Goal: Task Accomplishment & Management: Manage account settings

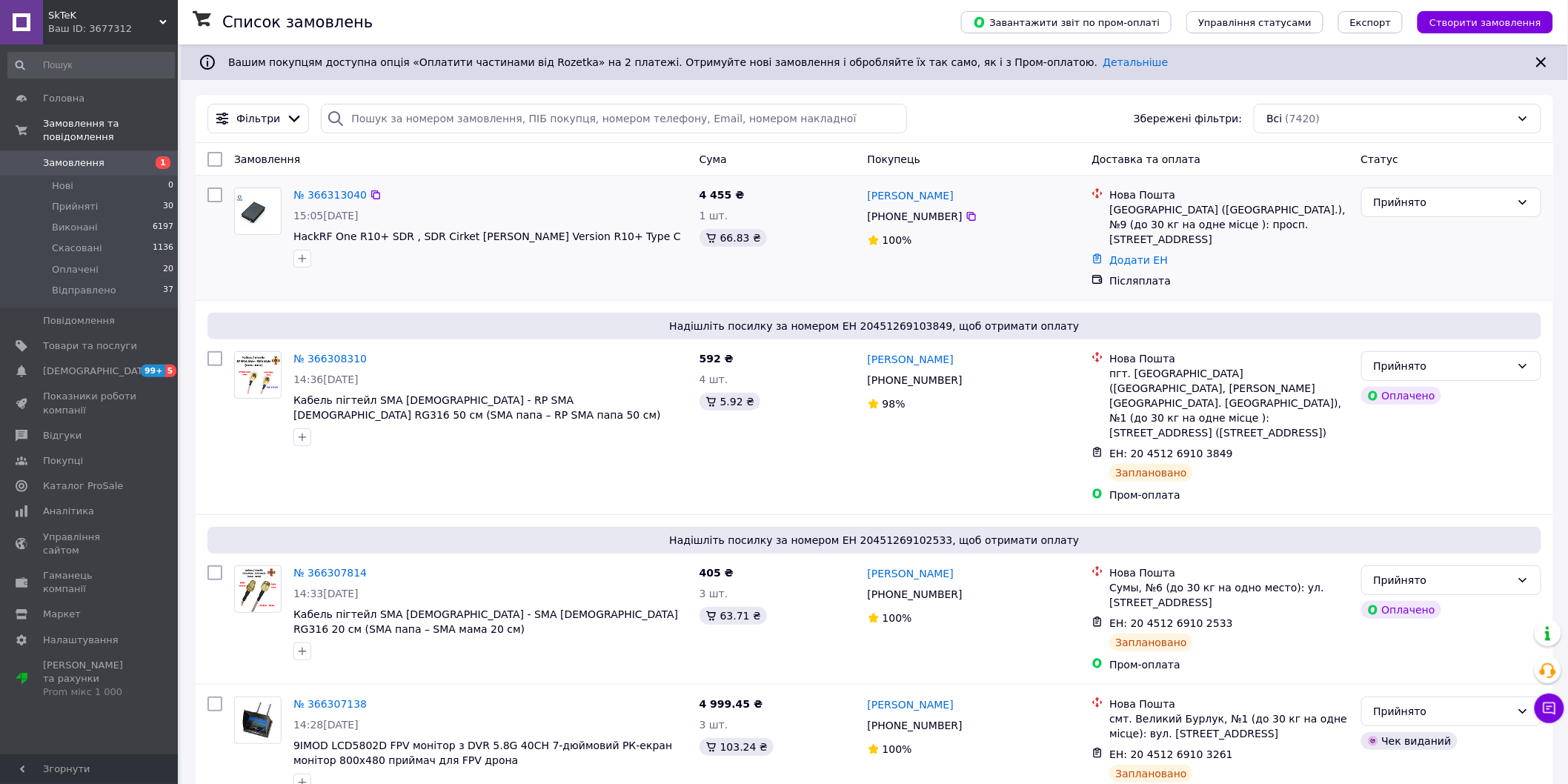
scroll to position [247, 0]
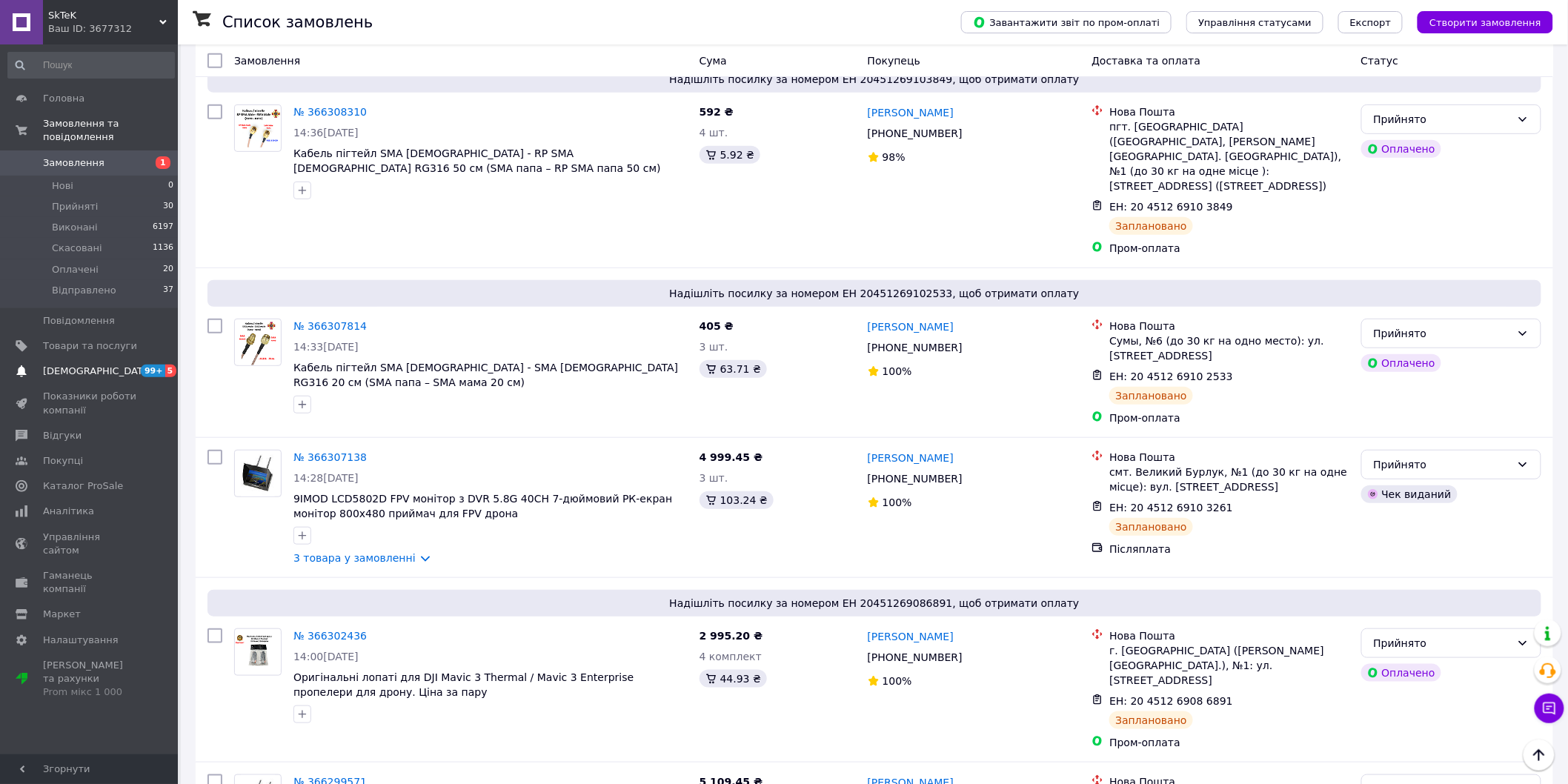
click at [81, 365] on span "[DEMOGRAPHIC_DATA]" at bounding box center [98, 371] width 110 height 13
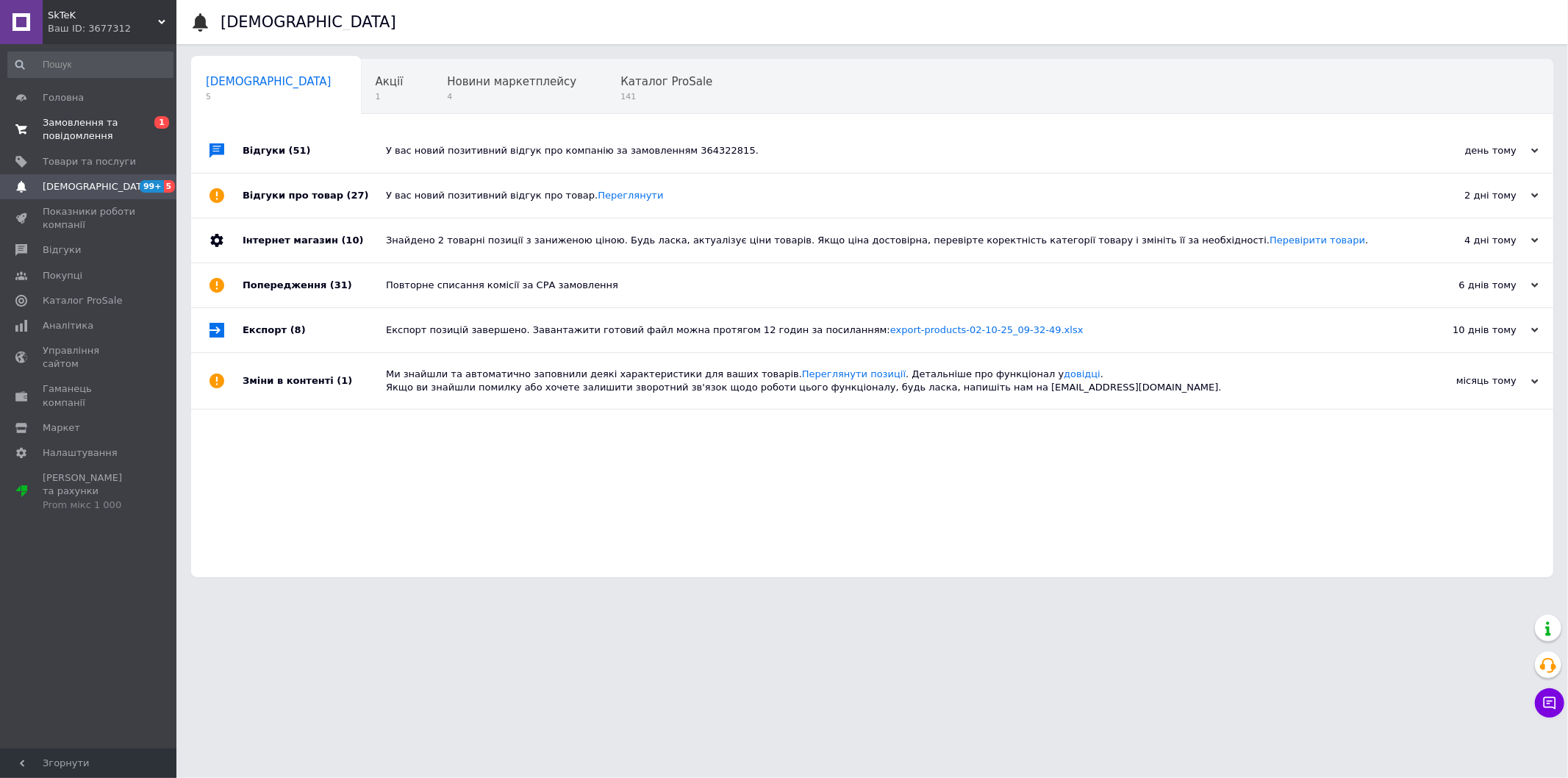
click at [56, 142] on span "Замовлення та повідомлення" at bounding box center [90, 129] width 93 height 26
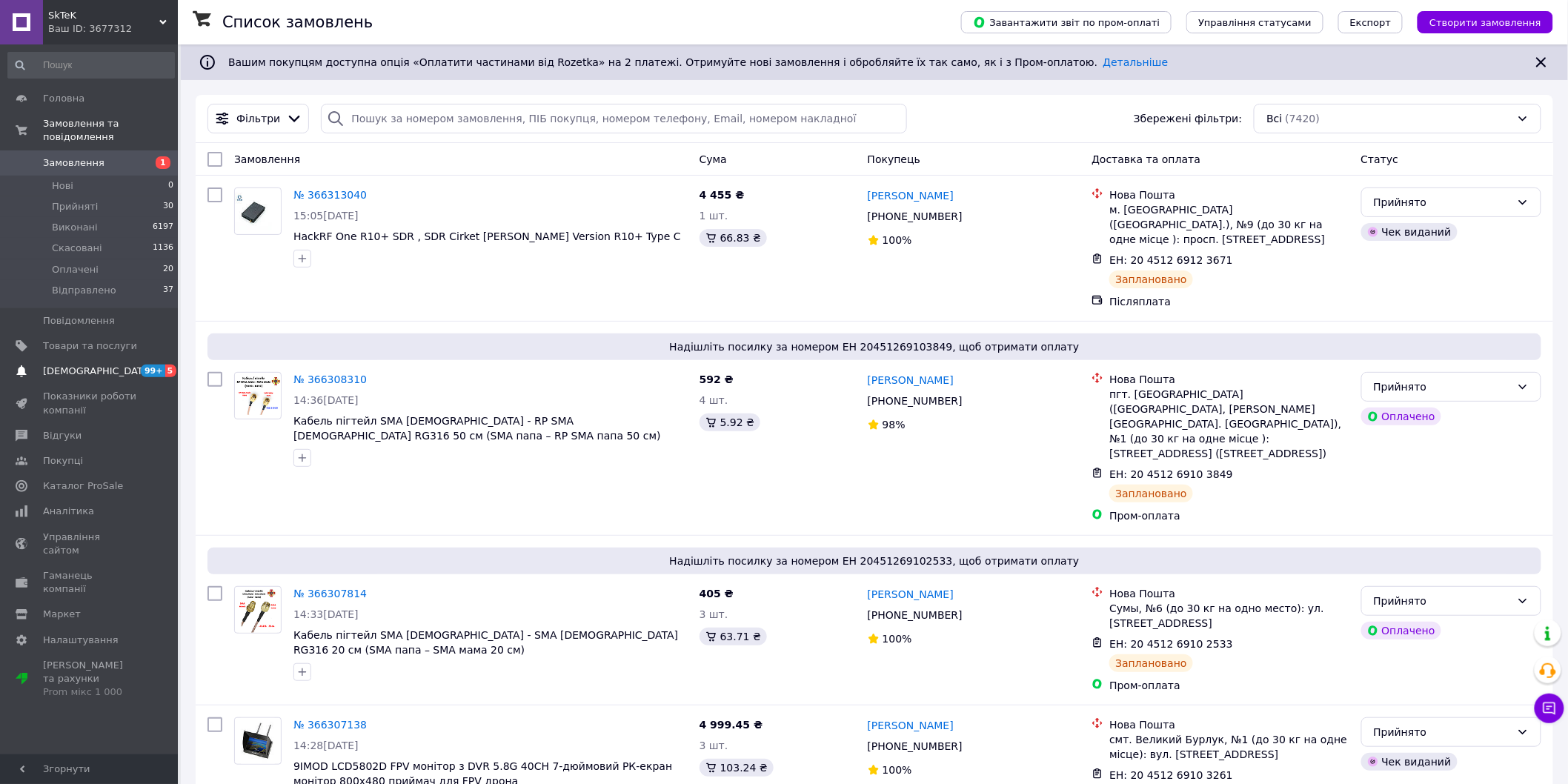
click at [106, 365] on span "[DEMOGRAPHIC_DATA]" at bounding box center [90, 371] width 94 height 13
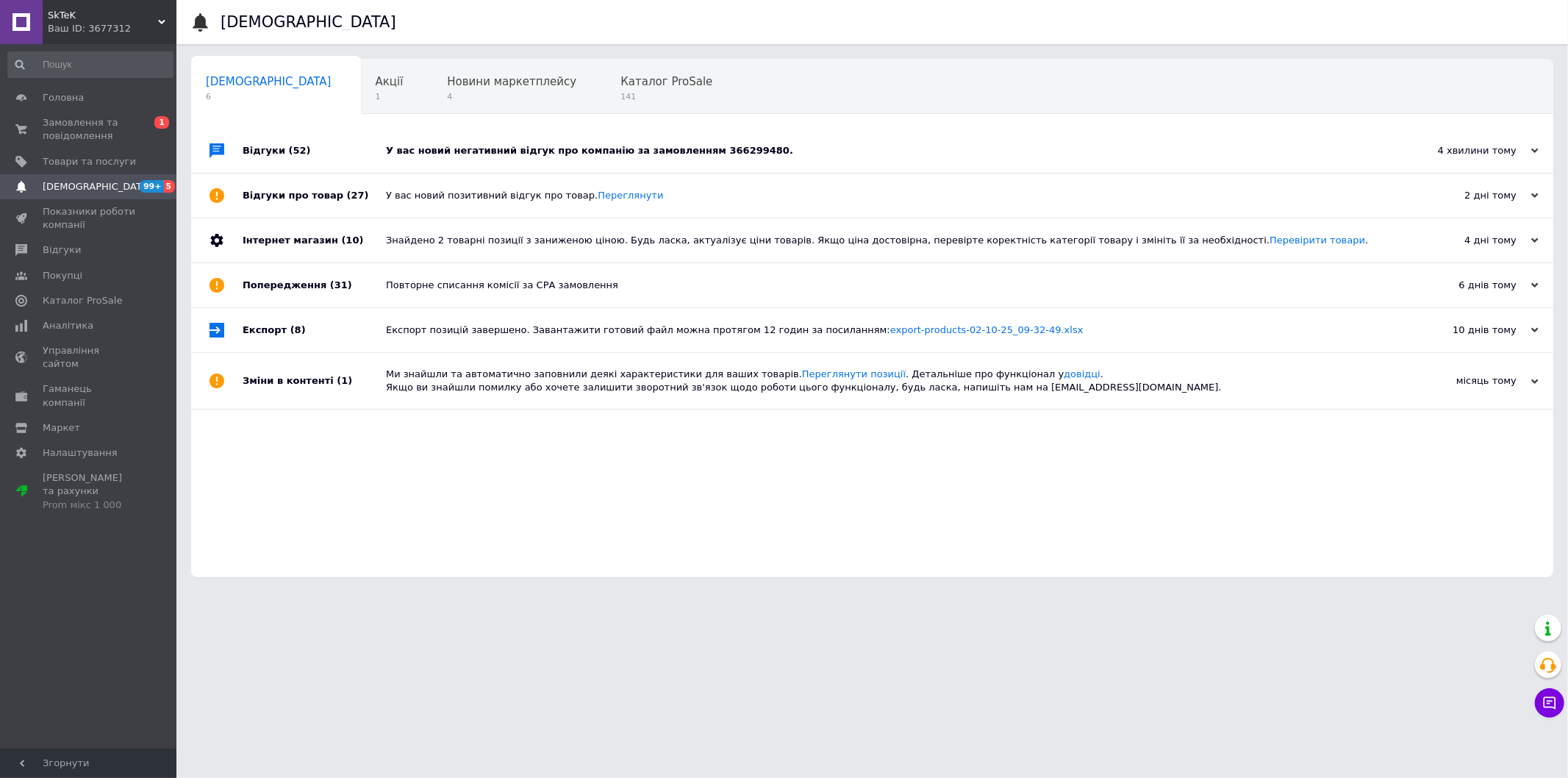
click at [585, 150] on div "У вас новий негативний відгук про компанію за замовленням 366299480." at bounding box center [888, 150] width 1005 height 13
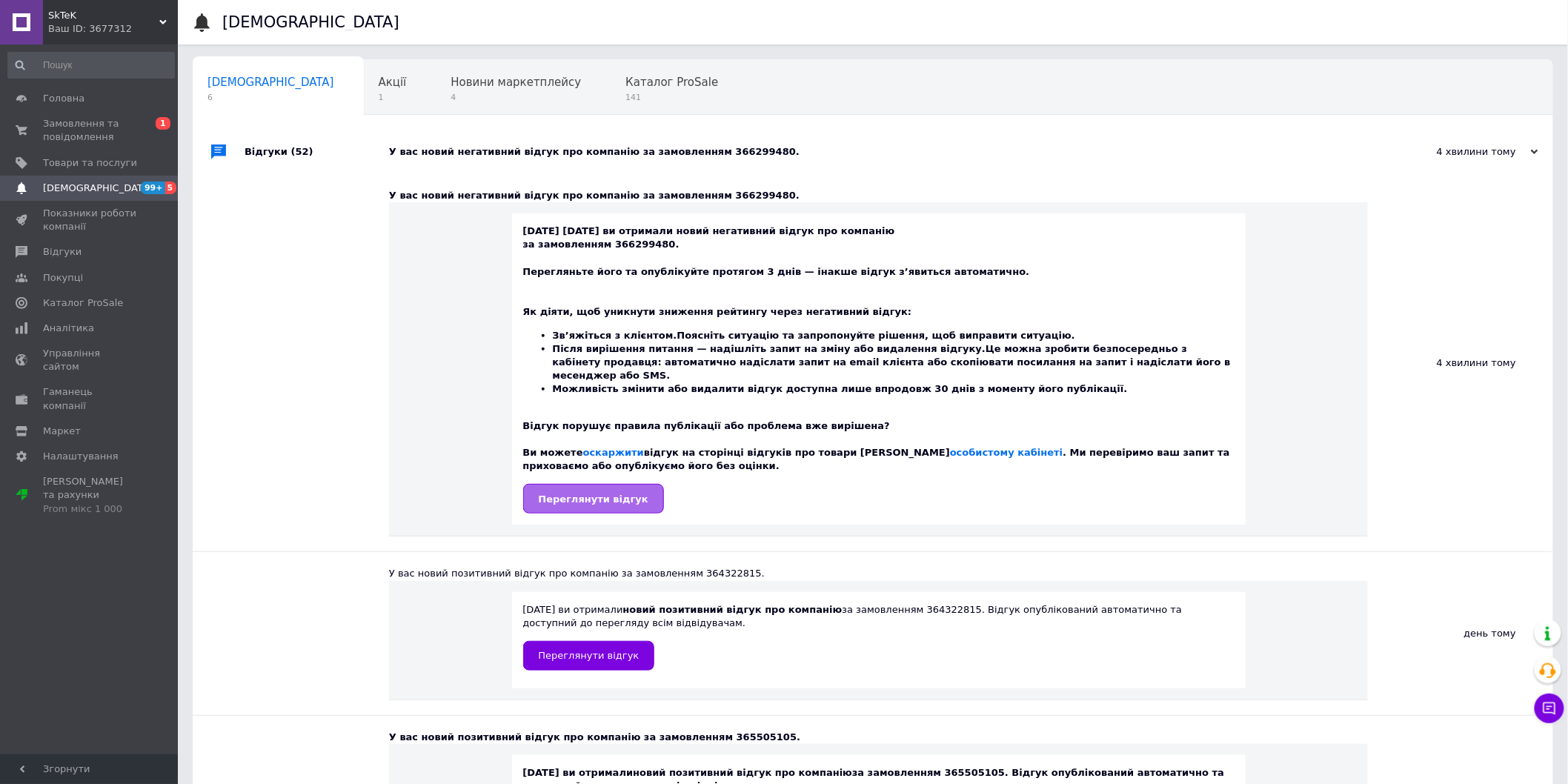
click at [615, 494] on span "Переглянути відгук" at bounding box center [594, 499] width 110 height 12
click at [93, 126] on span "Замовлення та повідомлення" at bounding box center [90, 130] width 94 height 27
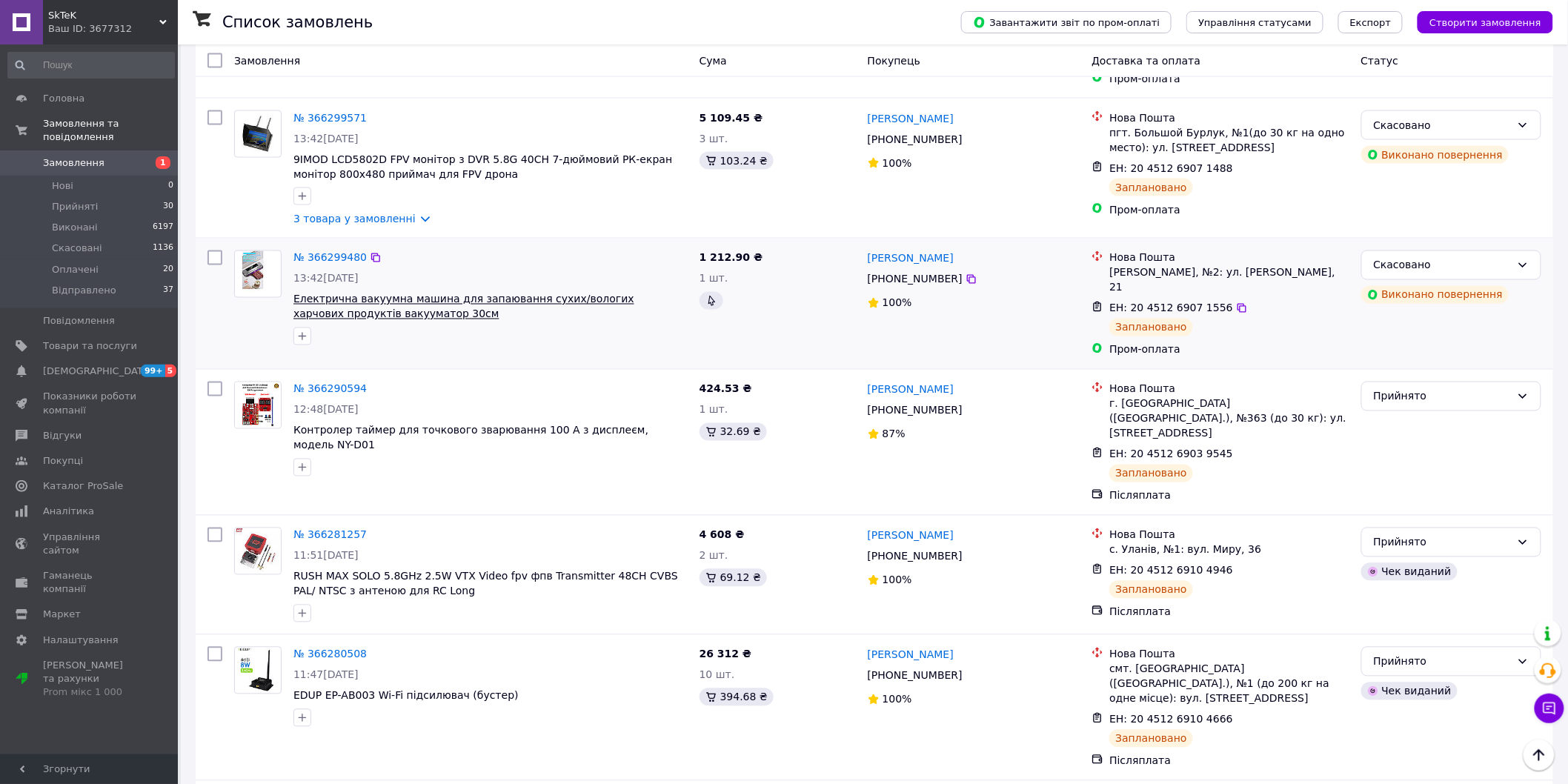
scroll to position [658, 0]
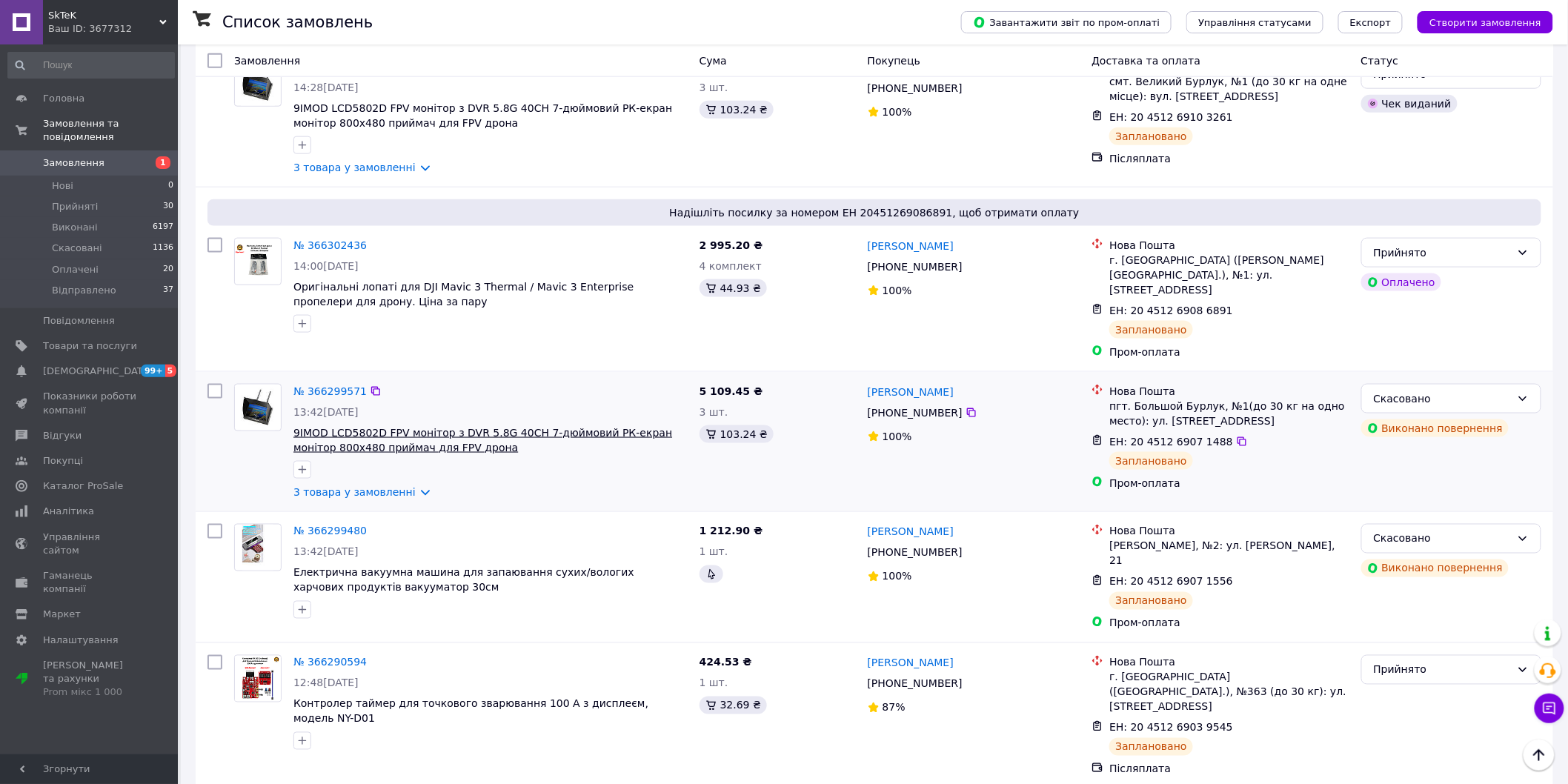
click at [534, 427] on span "9IMOD LCD5802D FPV монітор з DVR 5.8G 40CH 7-дюймовий РК-екран монітор 800x480 …" at bounding box center [483, 440] width 379 height 27
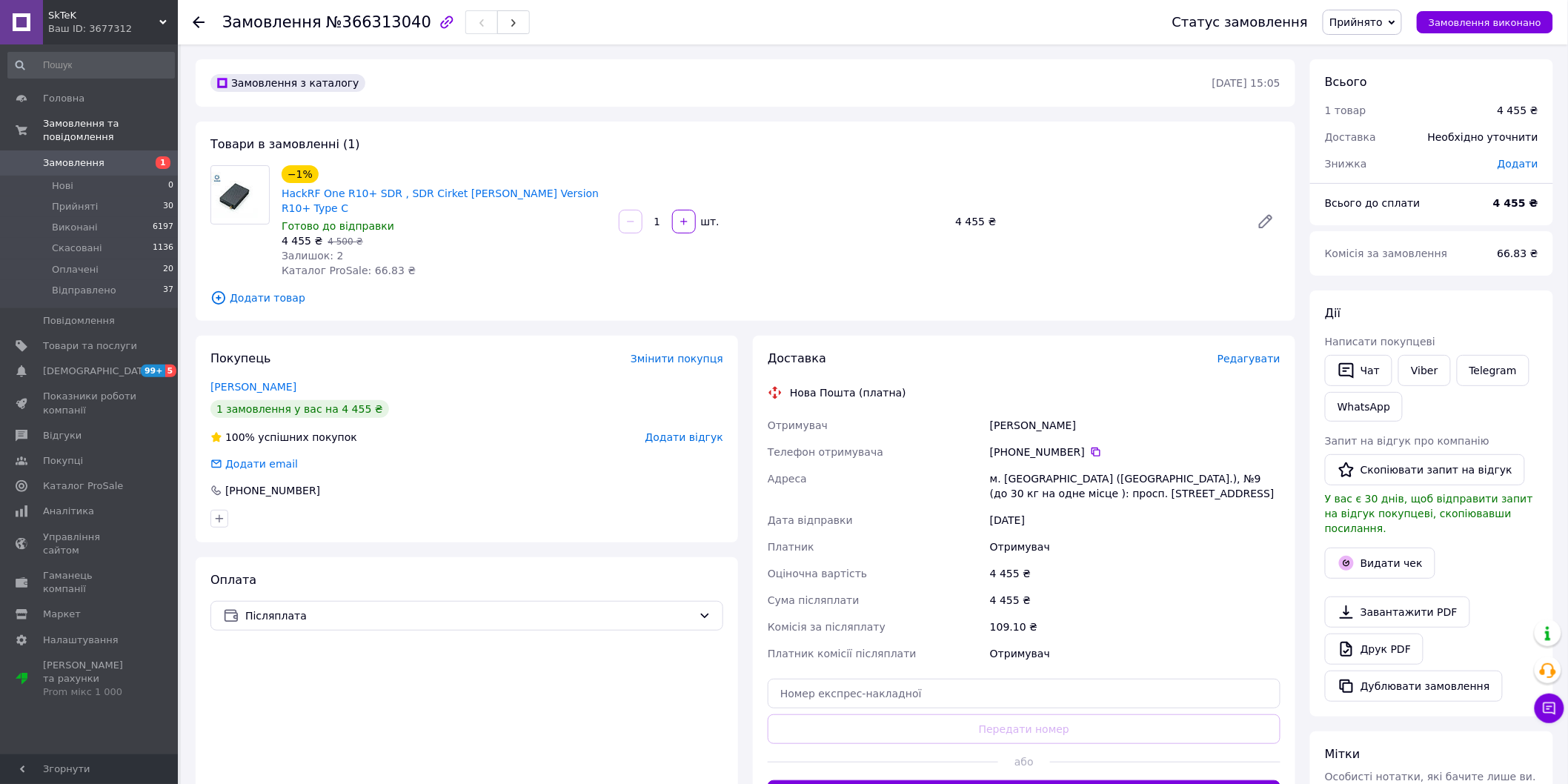
click at [1257, 353] on span "Редагувати" at bounding box center [1249, 358] width 63 height 12
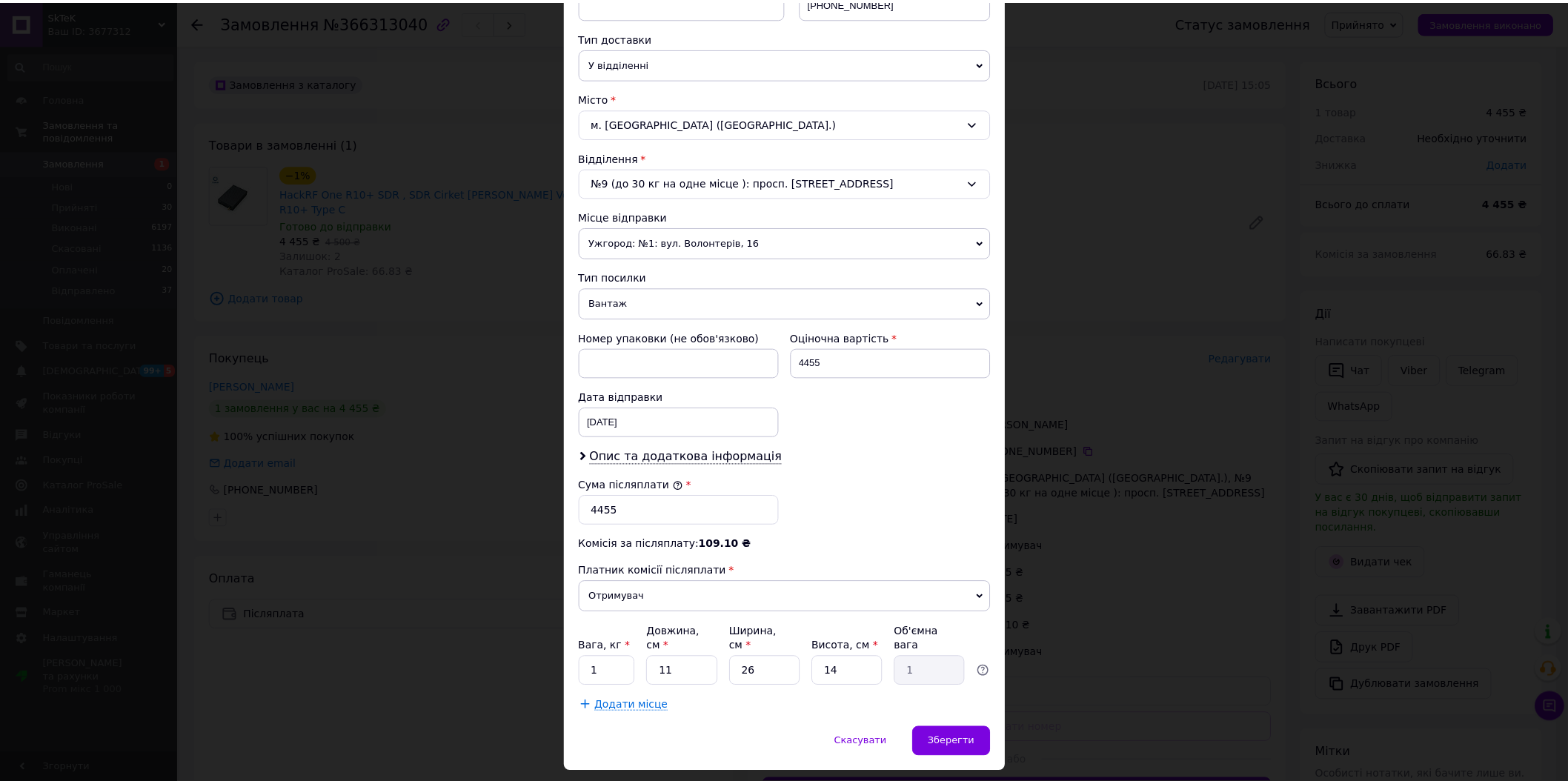
scroll to position [349, 0]
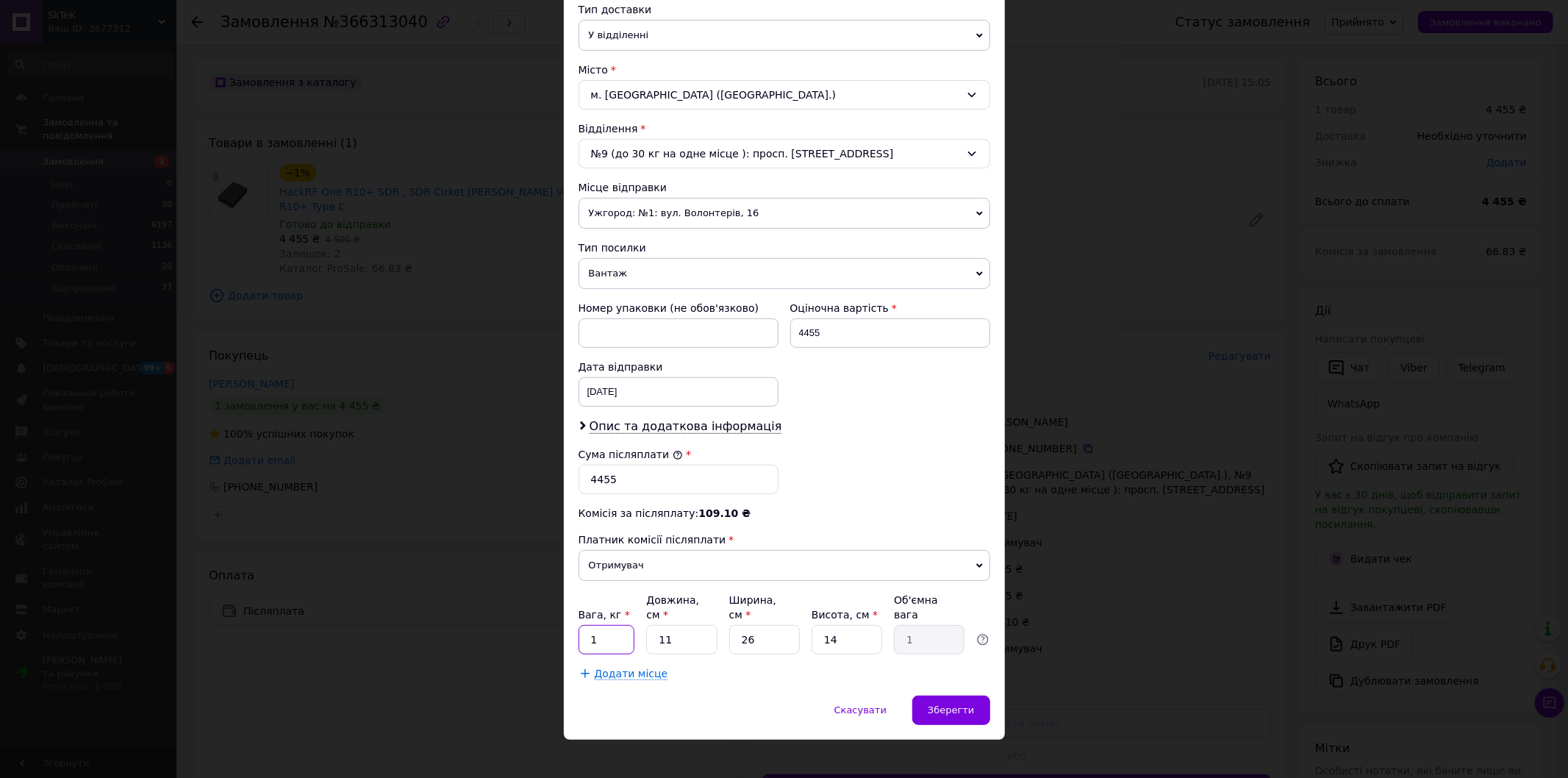
click at [615, 625] on input "1" at bounding box center [607, 639] width 56 height 29
type input "0.5"
drag, startPoint x: 759, startPoint y: 625, endPoint x: 737, endPoint y: 626, distance: 22.0
click at [737, 626] on input "26" at bounding box center [765, 639] width 70 height 29
type input "1"
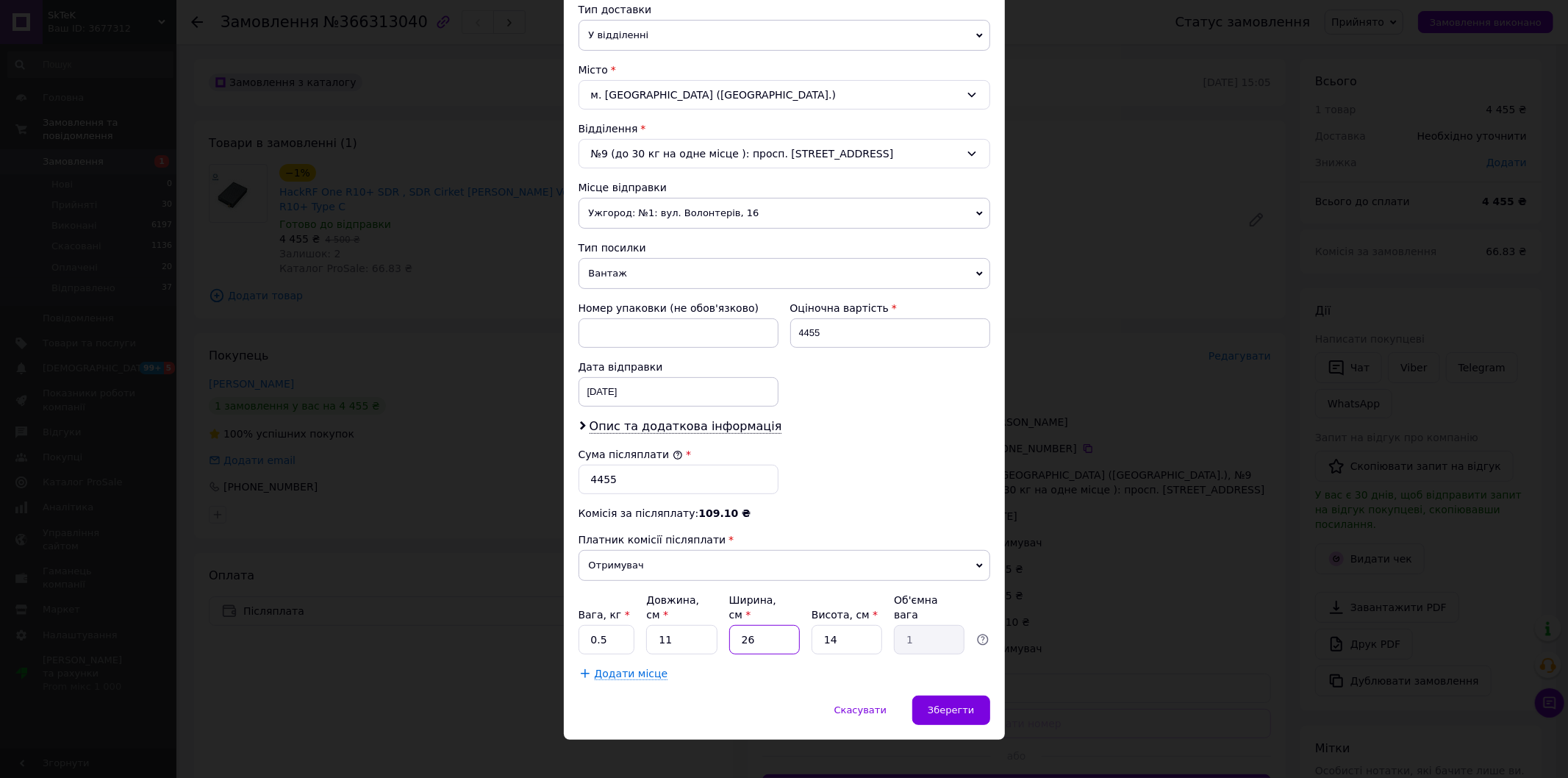
type input "0.1"
type input "10"
type input "0.39"
type input "10"
click at [937, 704] on span "Зберегти" at bounding box center [951, 710] width 47 height 11
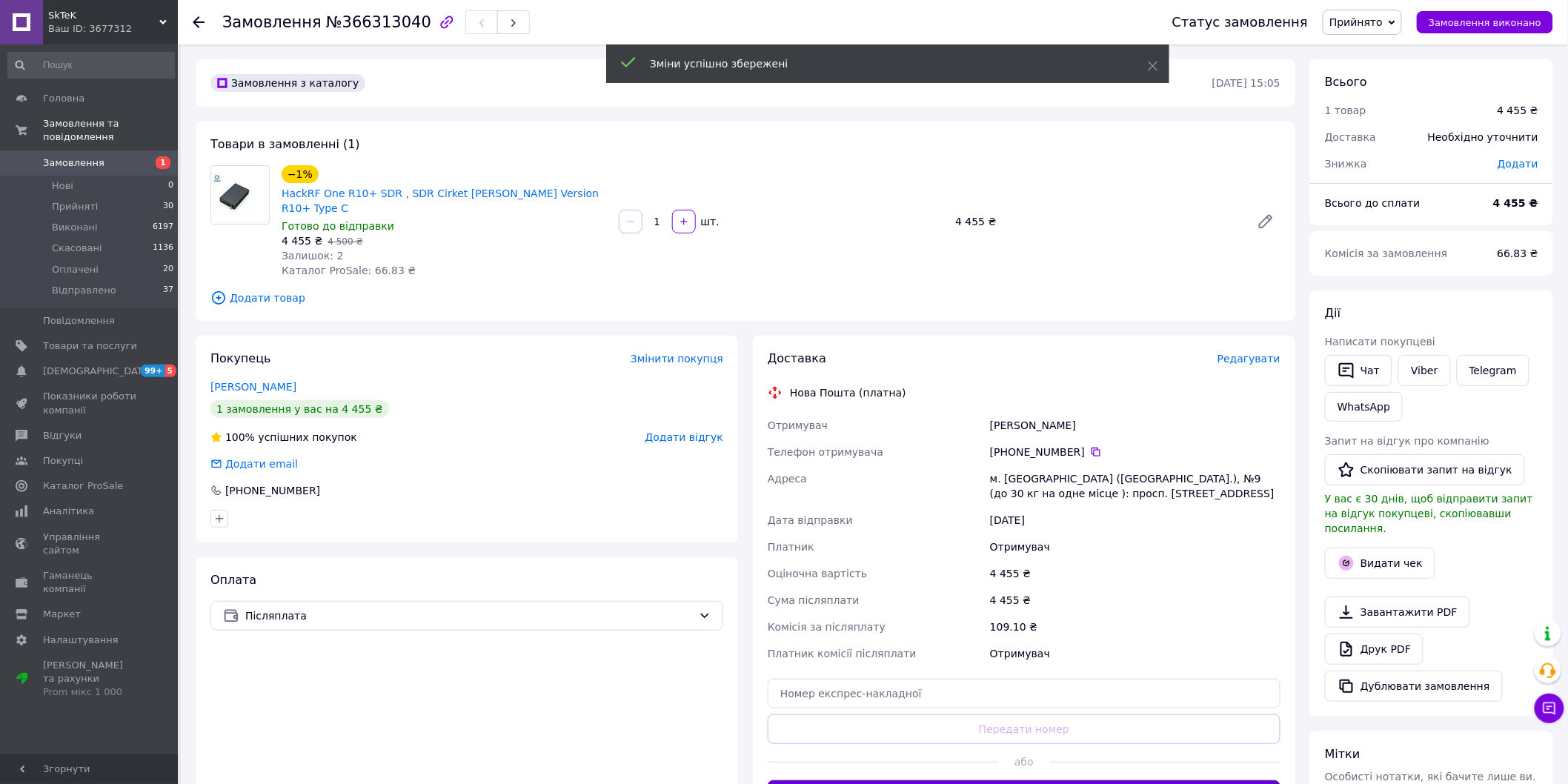
click at [999, 780] on button "Згенерувати ЕН" at bounding box center [1023, 795] width 512 height 29
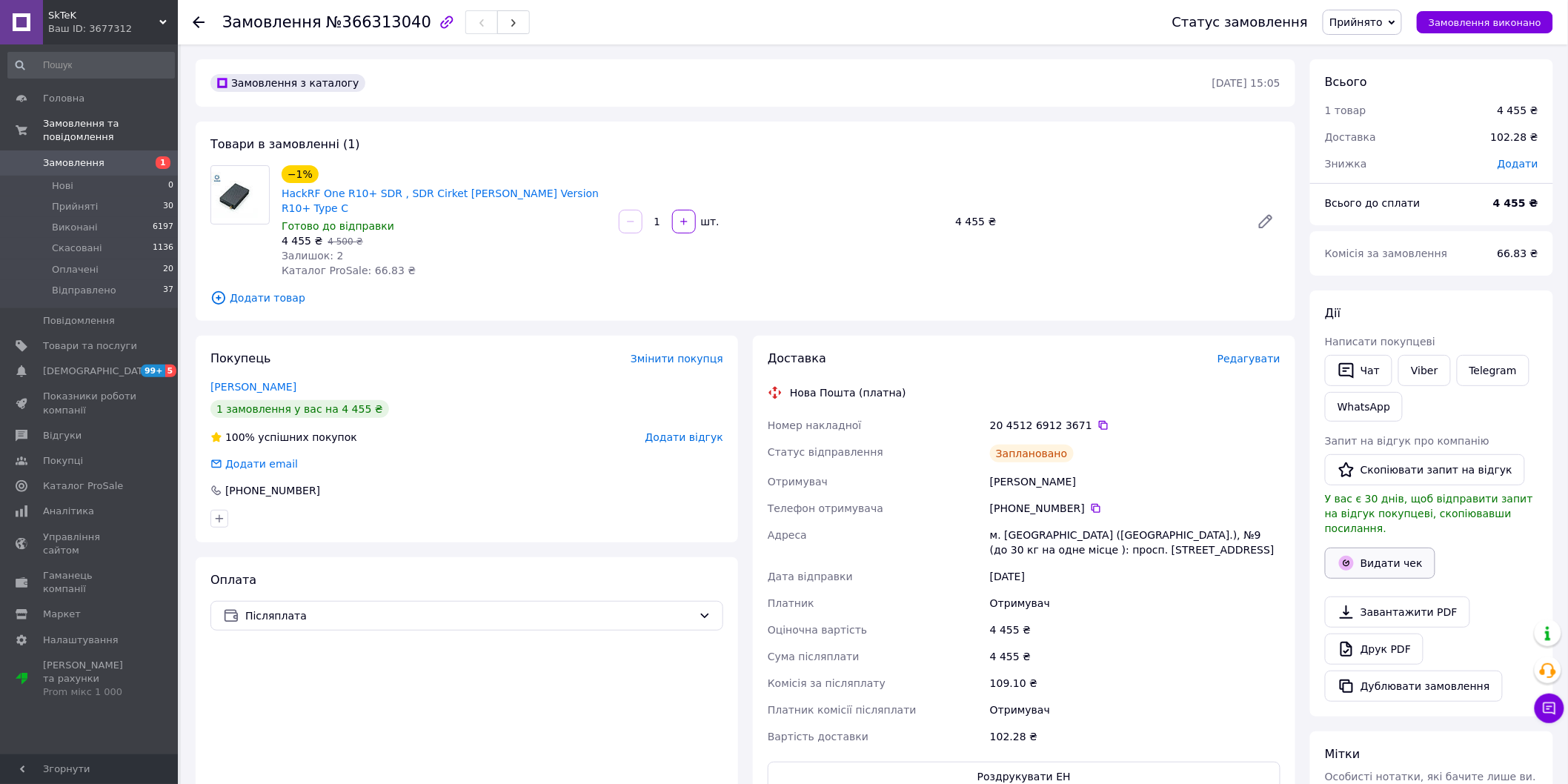
click at [1382, 549] on button "Видати чек" at bounding box center [1380, 563] width 111 height 31
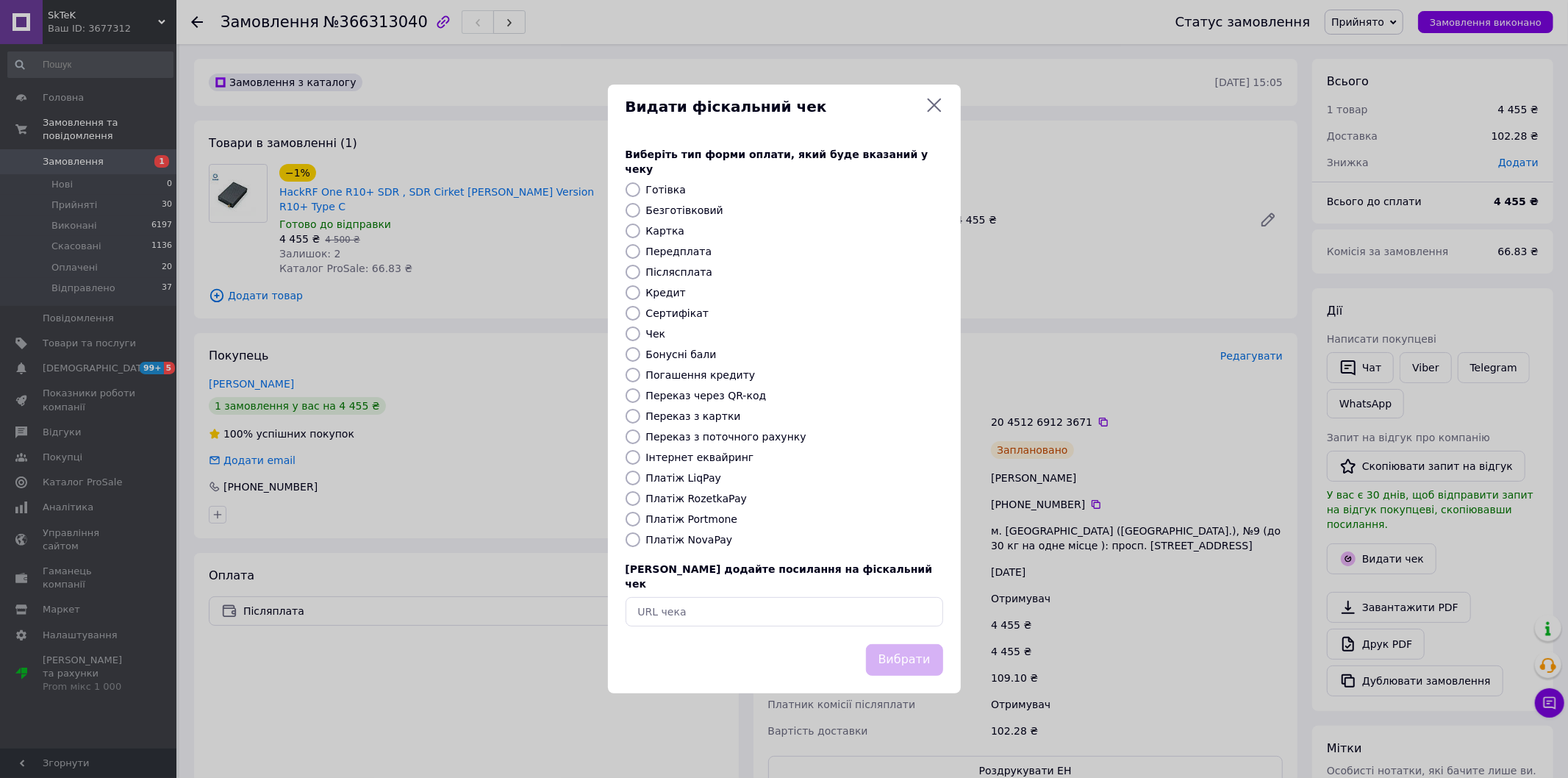
click at [693, 540] on label "Платіж NovaPay" at bounding box center [689, 539] width 87 height 11
click at [640, 540] on input "Платіж NovaPay" at bounding box center [633, 539] width 15 height 15
radio input "true"
click at [922, 645] on button "Вибрати" at bounding box center [904, 659] width 77 height 32
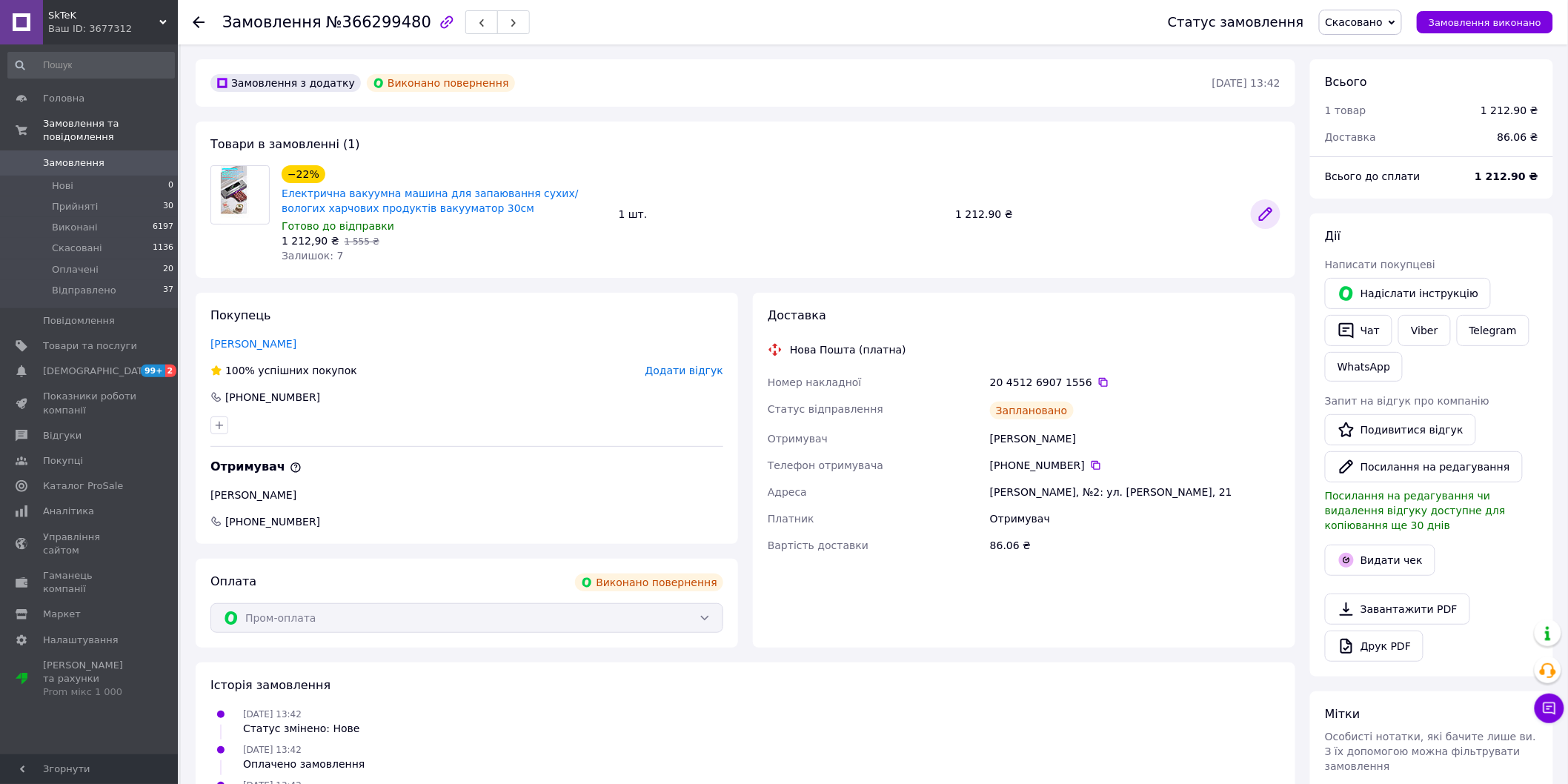
click at [1265, 211] on icon at bounding box center [1264, 213] width 12 height 12
click at [1264, 213] on icon at bounding box center [1264, 213] width 12 height 12
click at [1256, 215] on link at bounding box center [1264, 213] width 29 height 29
click at [1357, 325] on button "Чат" at bounding box center [1358, 330] width 67 height 31
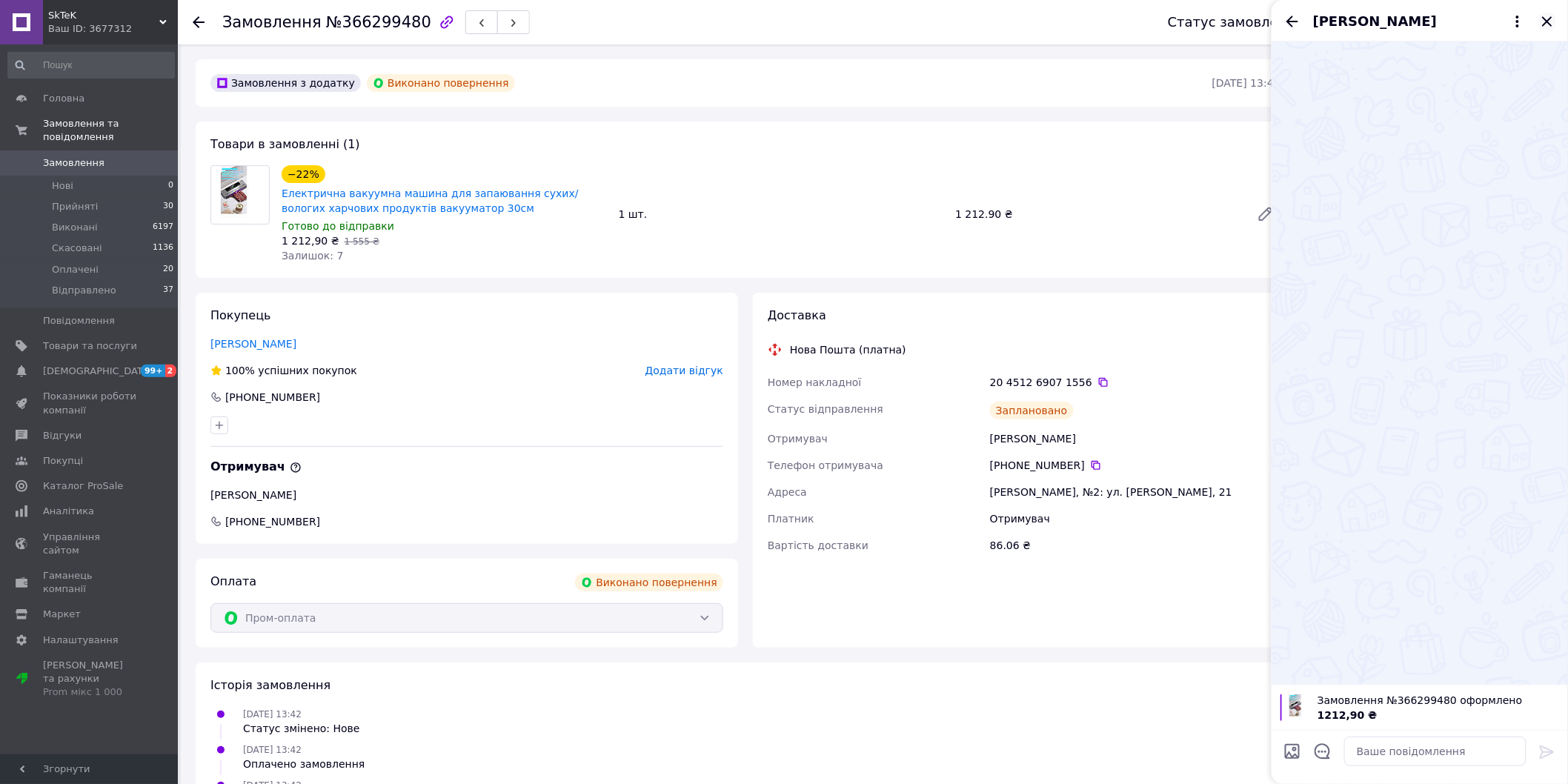
click at [1553, 19] on icon "Закрити" at bounding box center [1547, 21] width 18 height 18
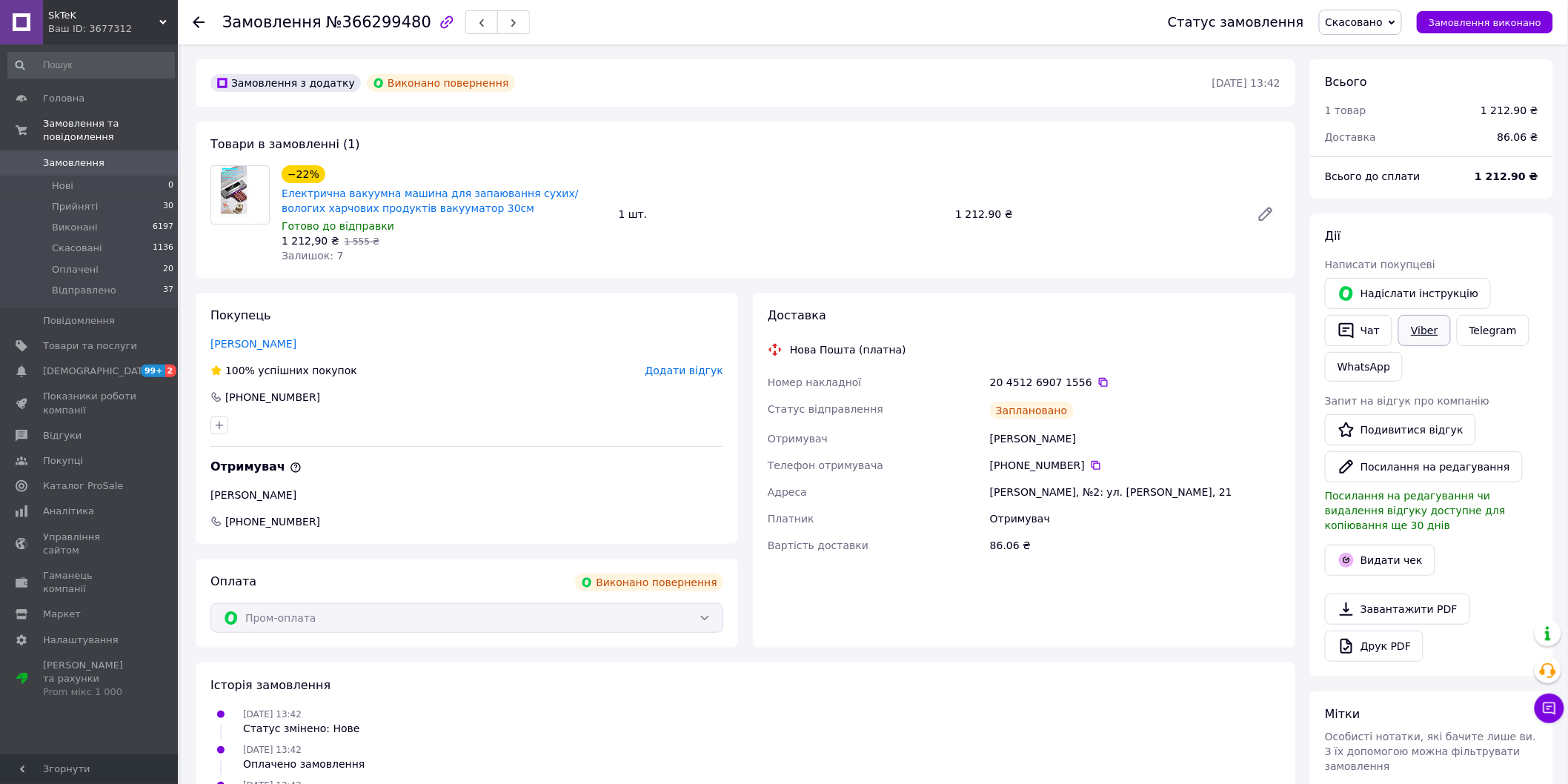
click at [1416, 330] on link "Viber" at bounding box center [1424, 330] width 52 height 31
click at [1381, 371] on link "WhatsApp" at bounding box center [1364, 366] width 78 height 29
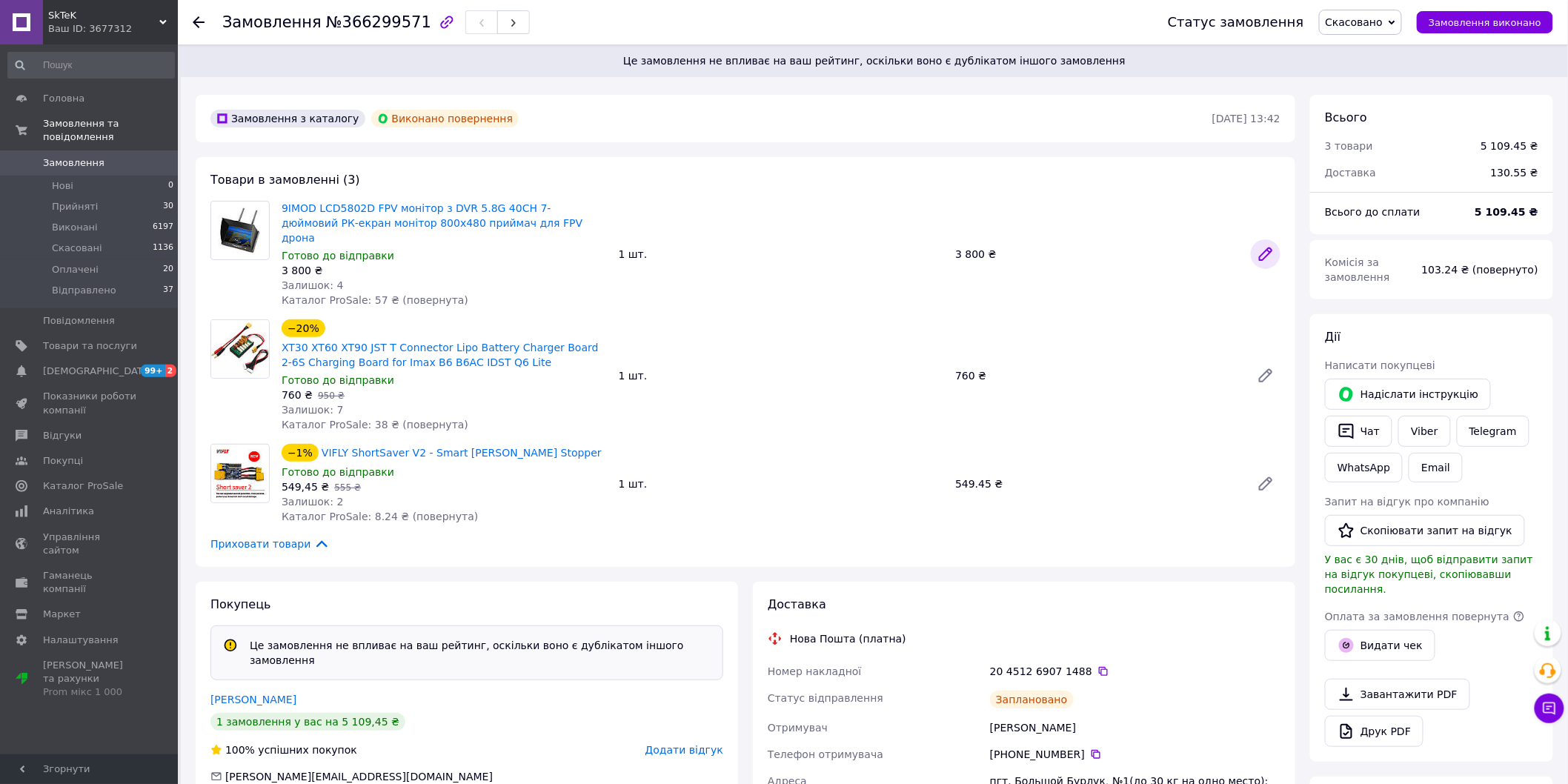
click at [1264, 248] on icon at bounding box center [1264, 253] width 12 height 12
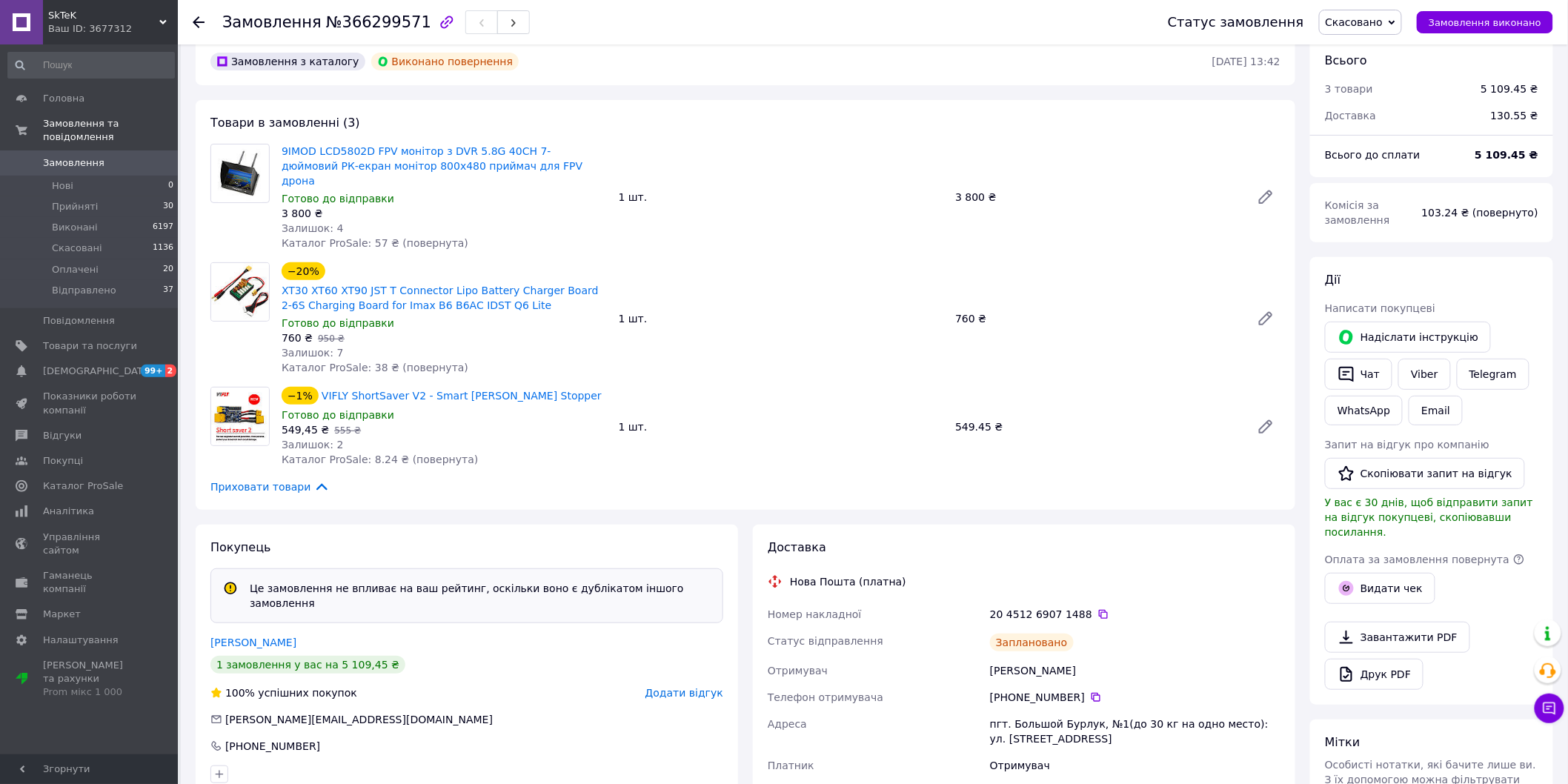
scroll to position [82, 0]
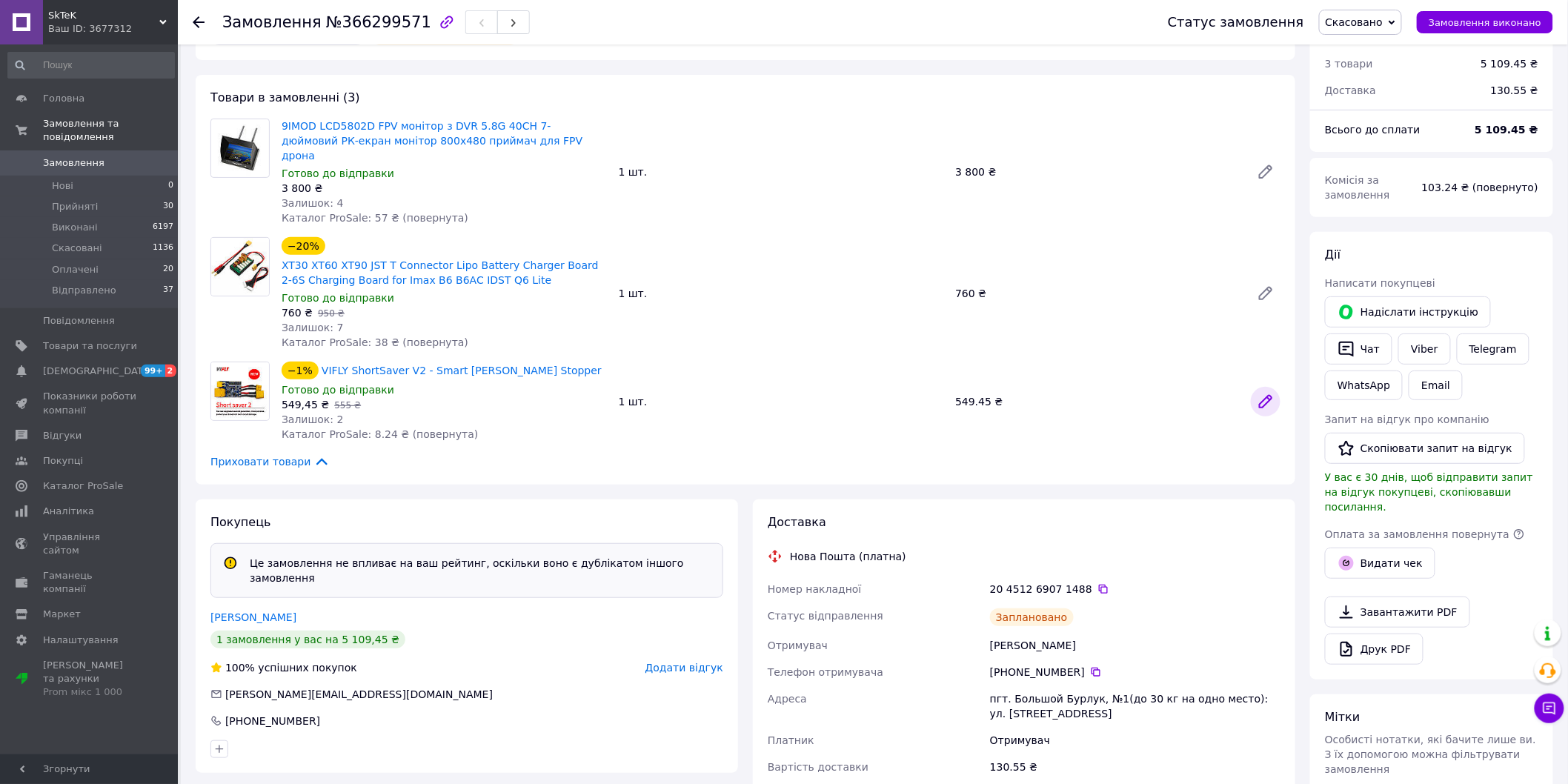
click at [1265, 393] on icon at bounding box center [1265, 402] width 18 height 18
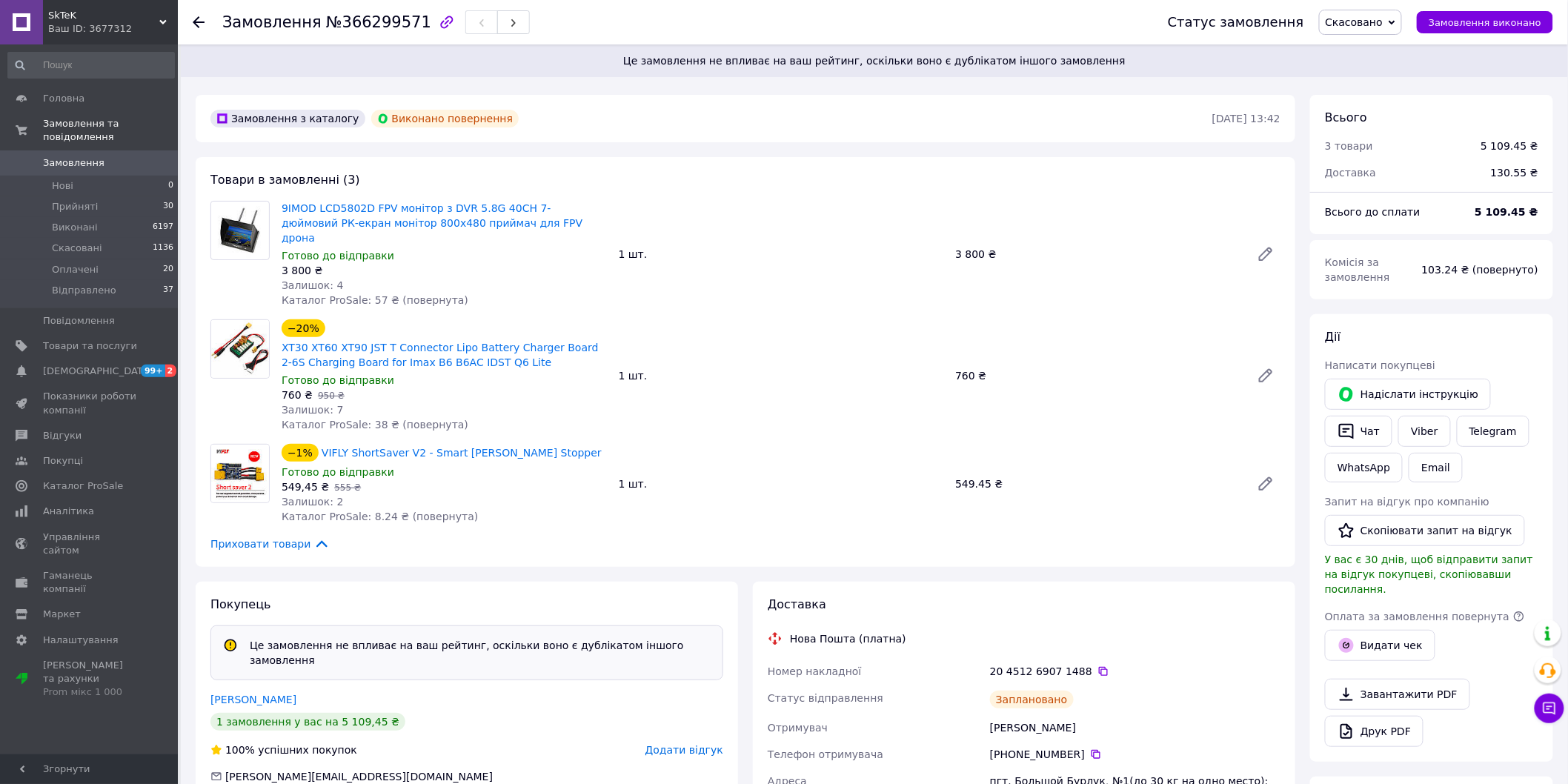
click at [90, 157] on span "Замовлення" at bounding box center [73, 163] width 61 height 13
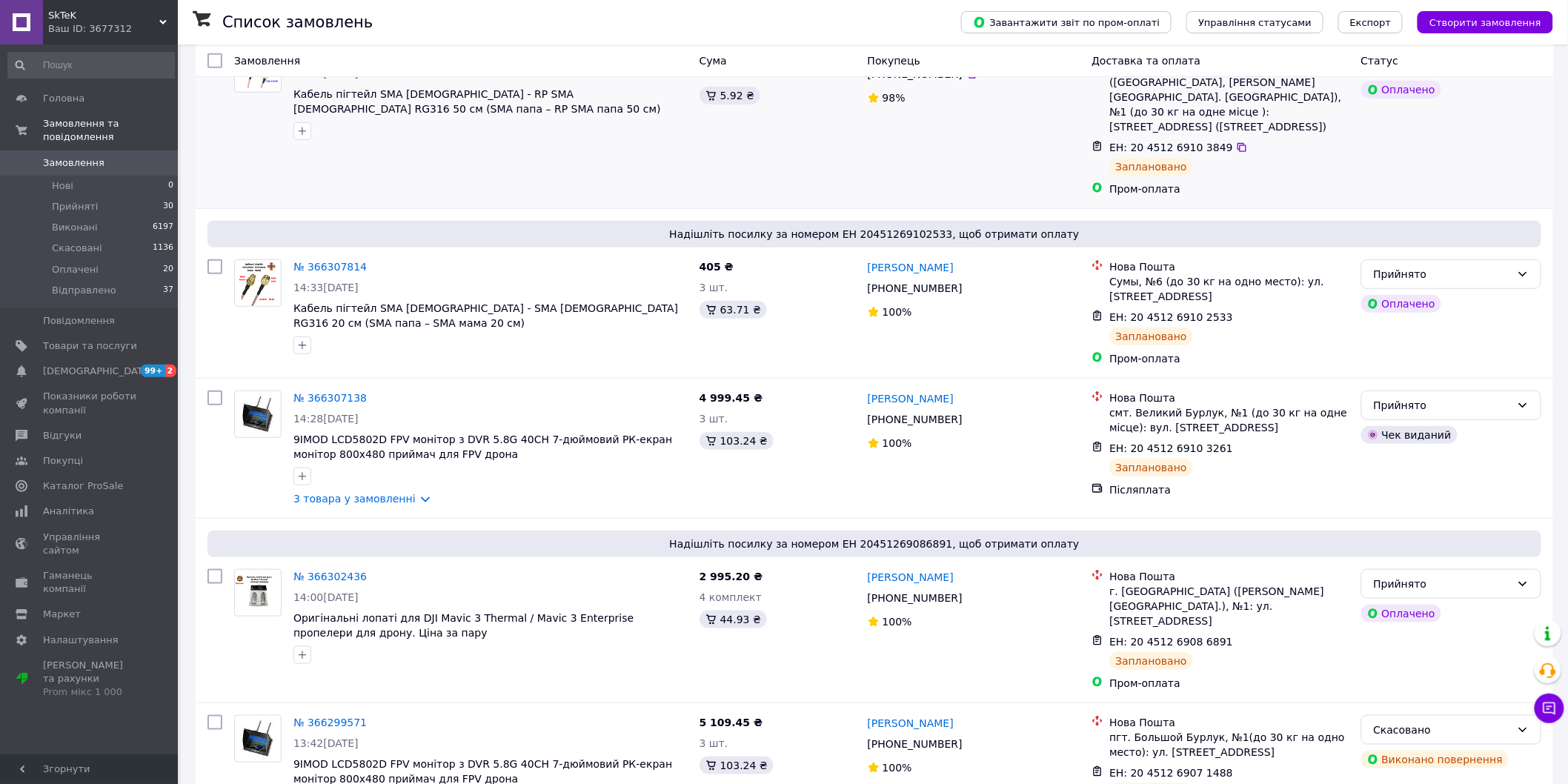
scroll to position [329, 0]
click at [74, 365] on span "[DEMOGRAPHIC_DATA]" at bounding box center [98, 371] width 110 height 13
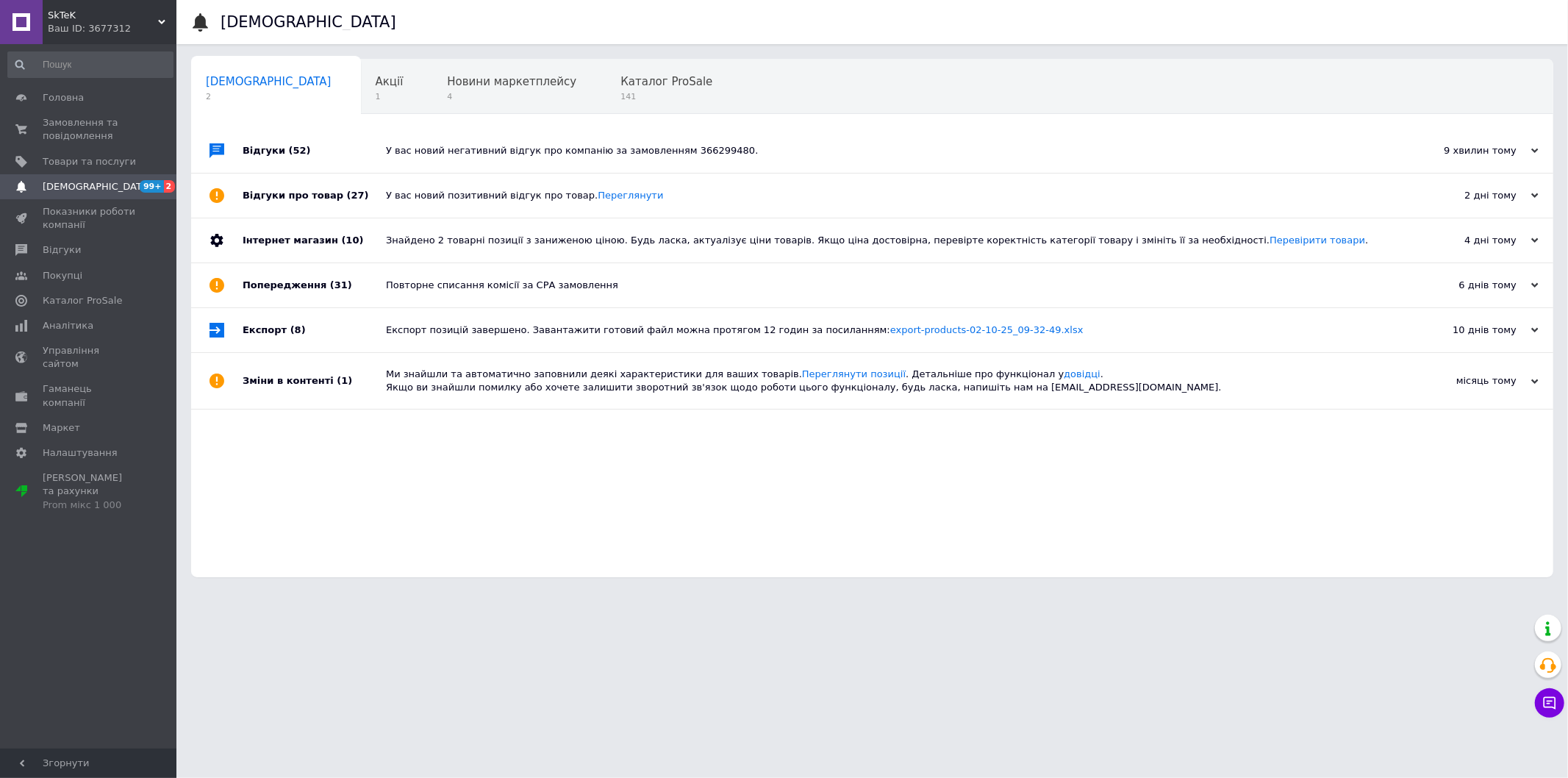
click at [476, 153] on div "У вас новий негативний відгук про компанію за замовленням 366299480." at bounding box center [888, 150] width 1005 height 13
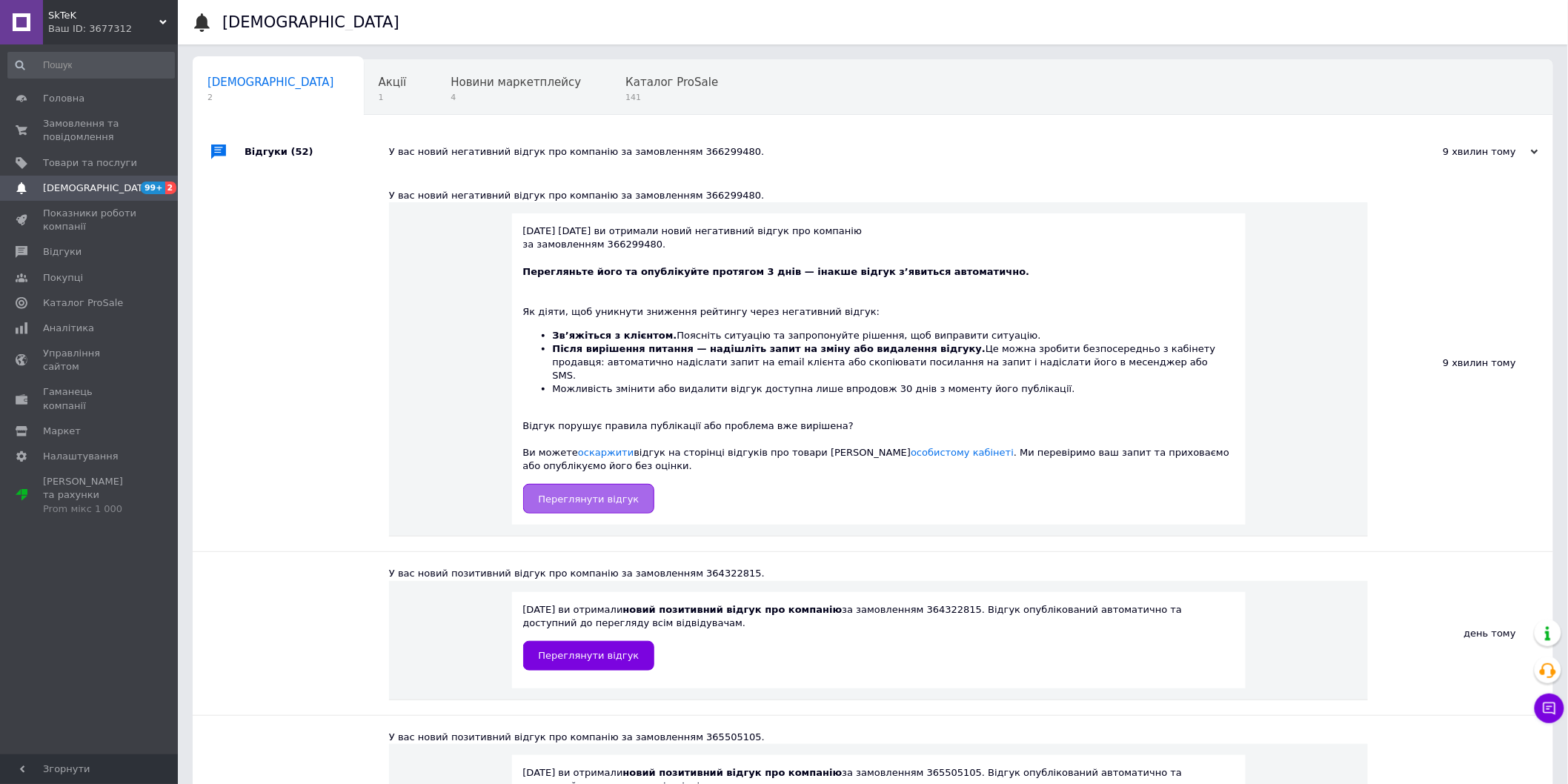
click at [603, 494] on span "Переглянути відгук" at bounding box center [589, 499] width 101 height 12
click at [911, 447] on link "особистому кабінеті" at bounding box center [962, 452] width 103 height 12
click at [116, 186] on span "[DEMOGRAPHIC_DATA]" at bounding box center [90, 188] width 94 height 13
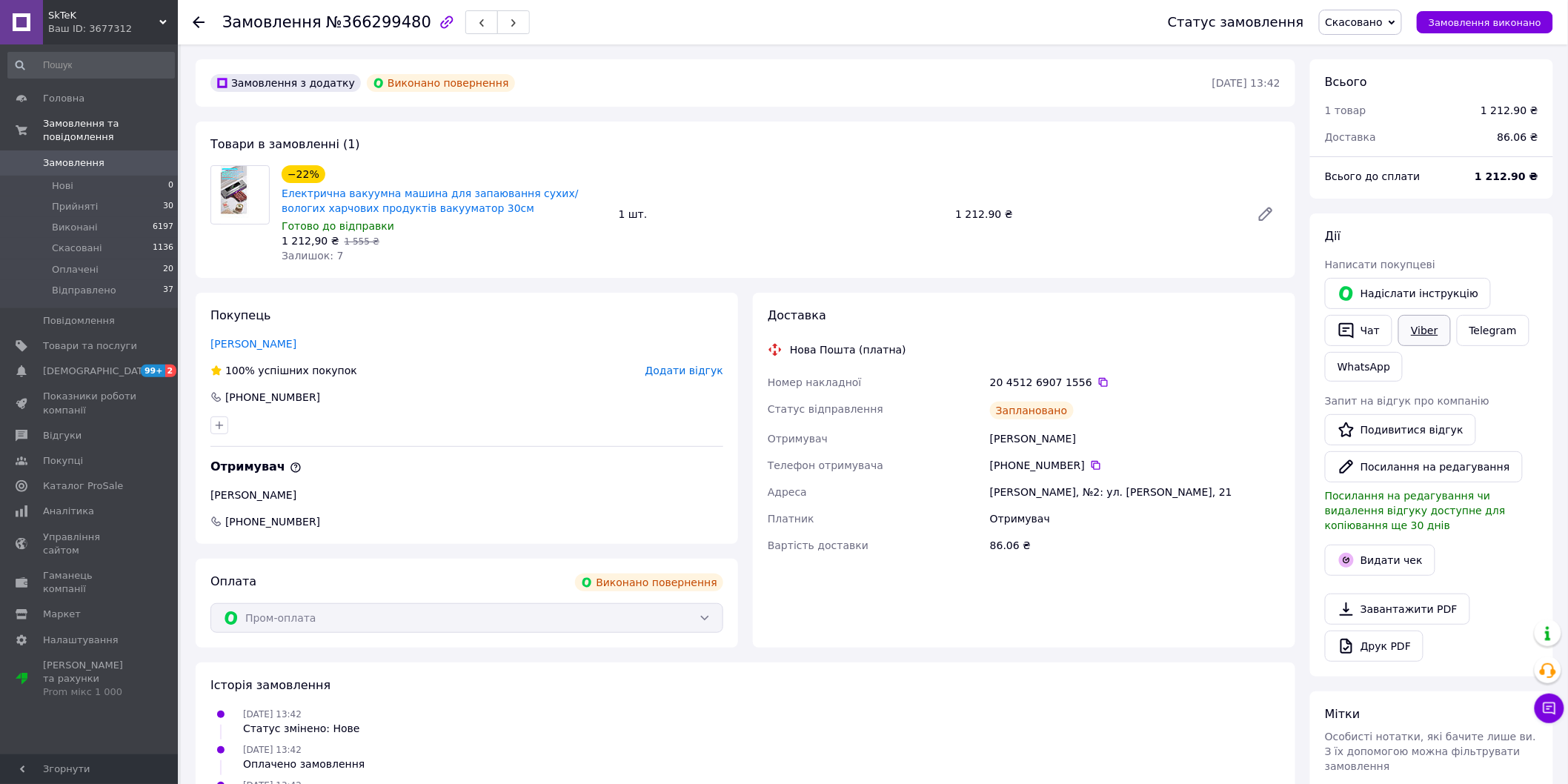
click at [1424, 330] on link "Viber" at bounding box center [1424, 330] width 52 height 31
